Goal: Entertainment & Leisure: Consume media (video, audio)

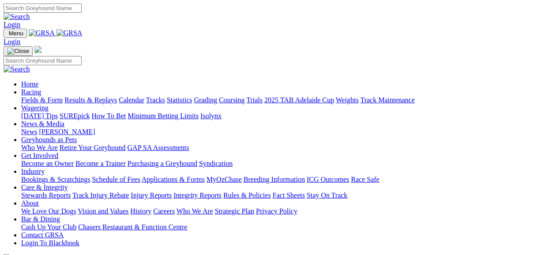
click at [35, 96] on link "Fields & Form" at bounding box center [41, 99] width 41 height 7
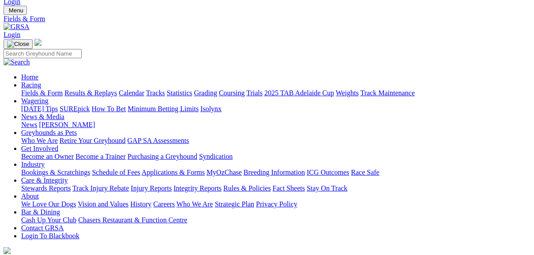
scroll to position [35, 0]
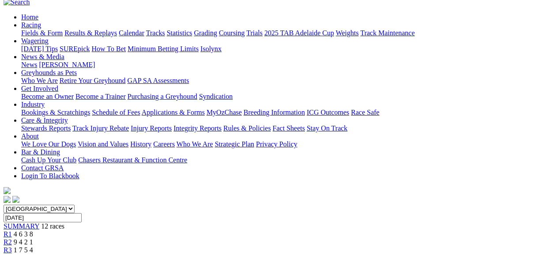
scroll to position [71, 0]
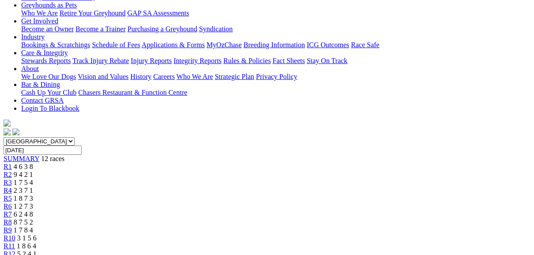
scroll to position [141, 0]
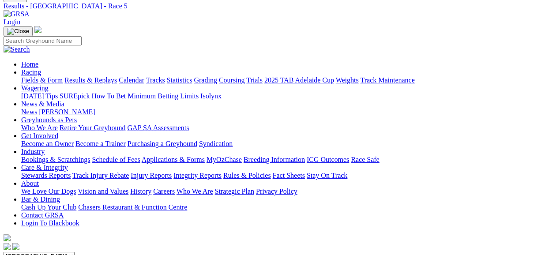
scroll to position [35, 0]
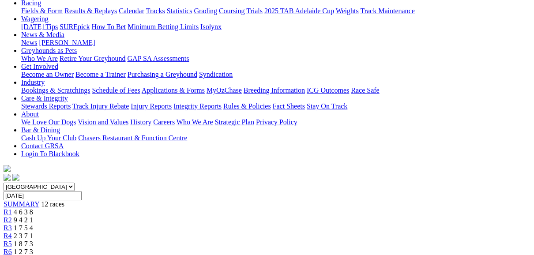
scroll to position [106, 0]
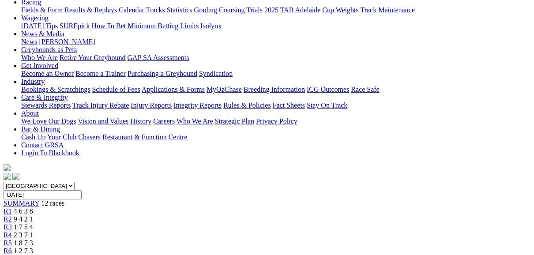
click at [33, 223] on span "1 7 5 4" at bounding box center [23, 226] width 19 height 7
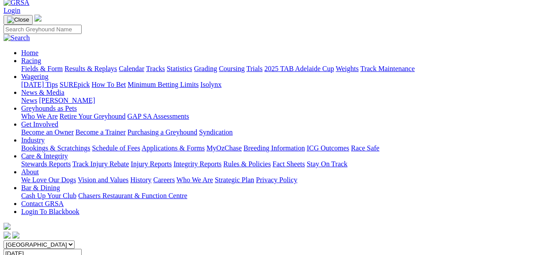
scroll to position [35, 0]
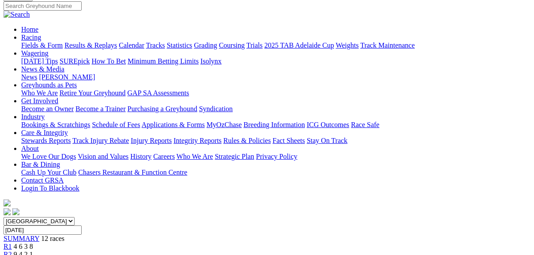
scroll to position [35, 0]
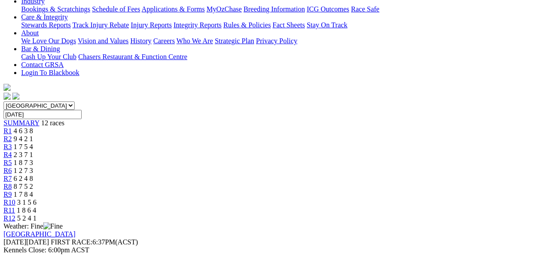
scroll to position [176, 0]
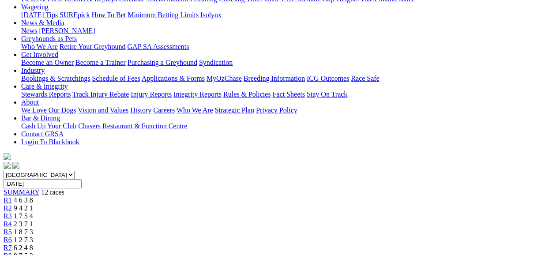
scroll to position [71, 0]
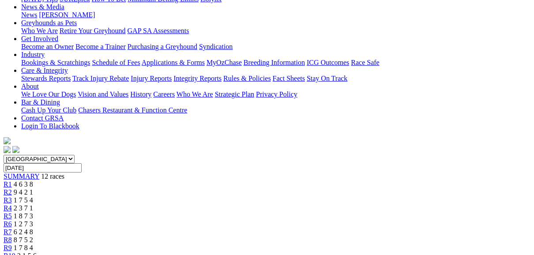
scroll to position [71, 0]
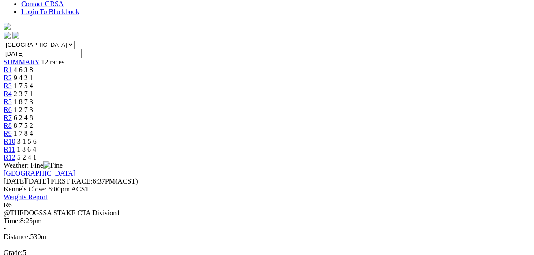
scroll to position [212, 0]
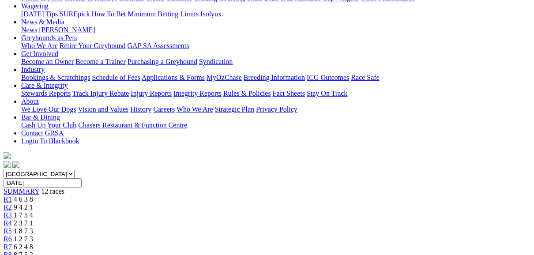
scroll to position [106, 0]
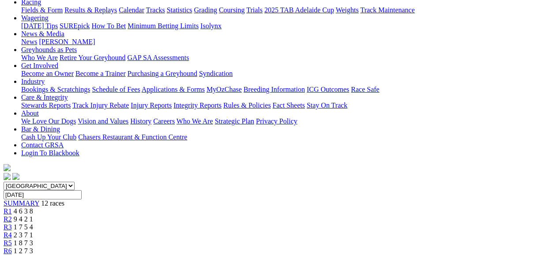
click at [12, 254] on link "R7" at bounding box center [8, 258] width 8 height 7
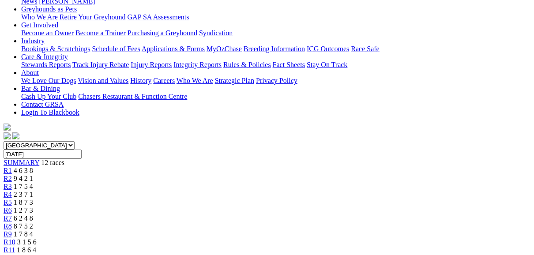
scroll to position [141, 0]
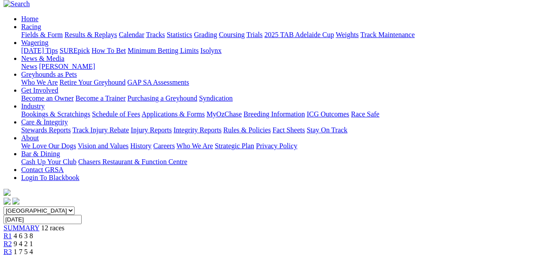
scroll to position [71, 0]
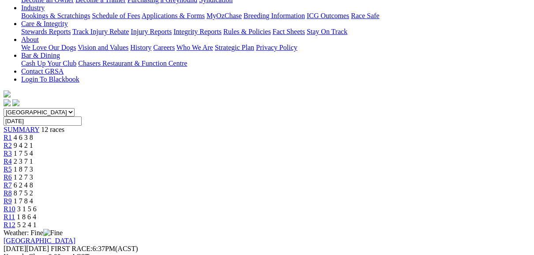
scroll to position [176, 0]
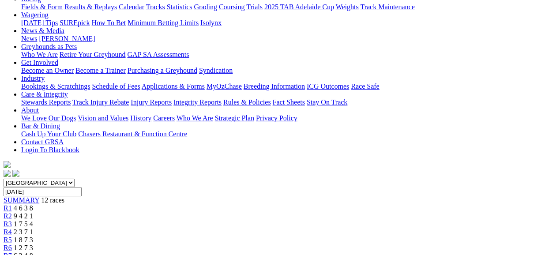
scroll to position [106, 0]
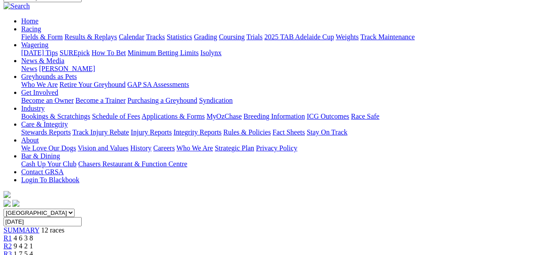
scroll to position [35, 0]
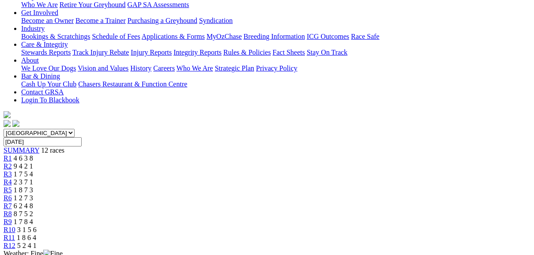
scroll to position [141, 0]
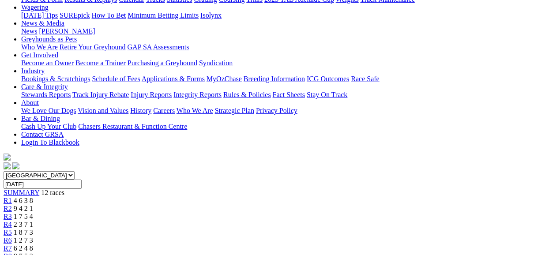
scroll to position [106, 0]
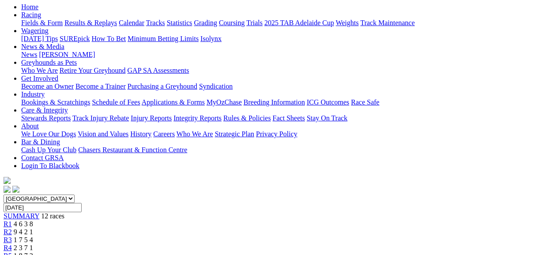
scroll to position [106, 0]
